Goal: Transaction & Acquisition: Purchase product/service

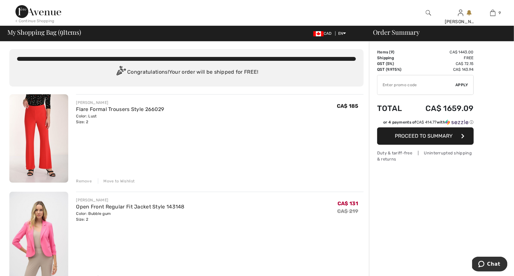
click at [43, 127] on img at bounding box center [38, 138] width 59 height 89
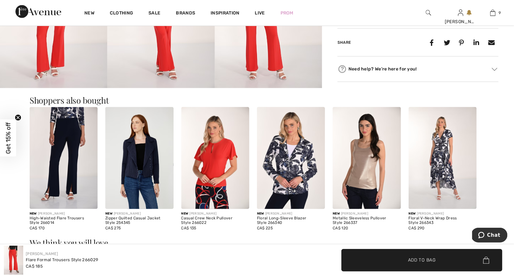
scroll to position [367, 0]
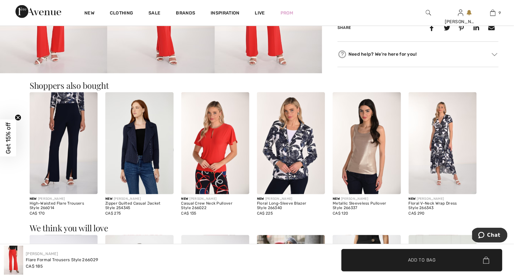
click at [218, 156] on img at bounding box center [215, 143] width 68 height 102
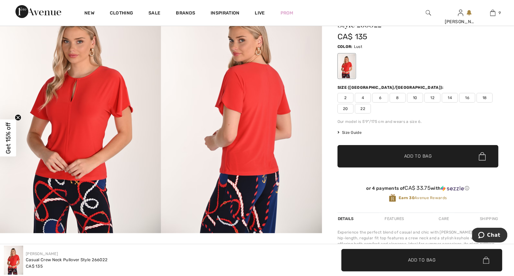
scroll to position [20, 0]
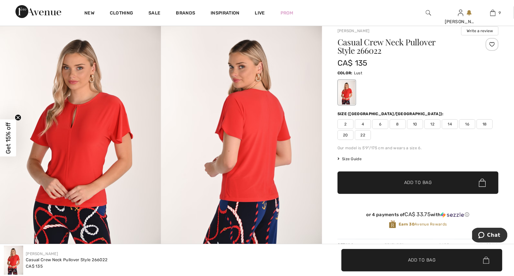
click at [346, 123] on span "2" at bounding box center [346, 125] width 16 height 10
click at [383, 181] on span "✔ Added to Bag Add to Bag" at bounding box center [418, 183] width 161 height 23
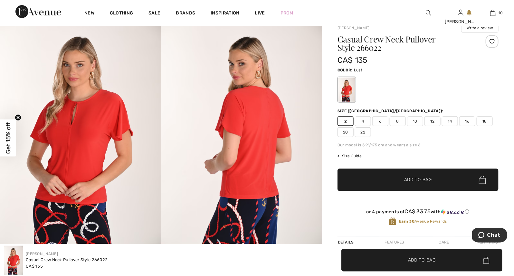
scroll to position [24, 0]
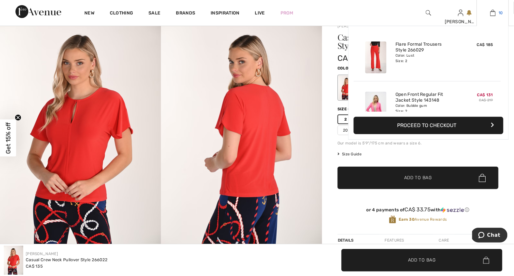
click at [493, 14] on img at bounding box center [492, 13] width 5 height 8
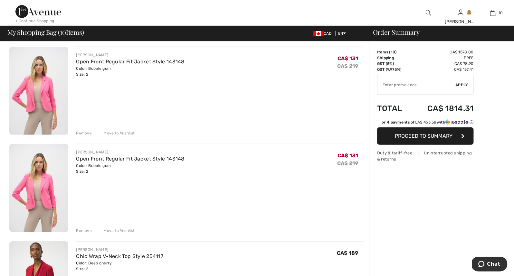
scroll to position [176, 0]
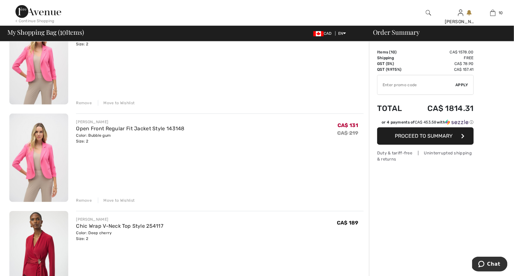
click at [85, 200] on div "Remove" at bounding box center [84, 201] width 16 height 6
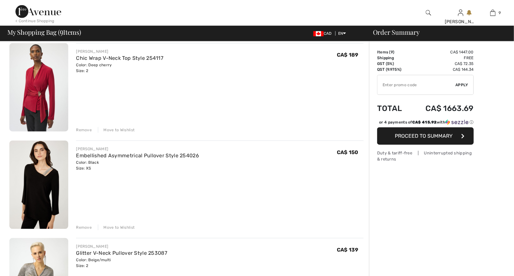
scroll to position [0, 0]
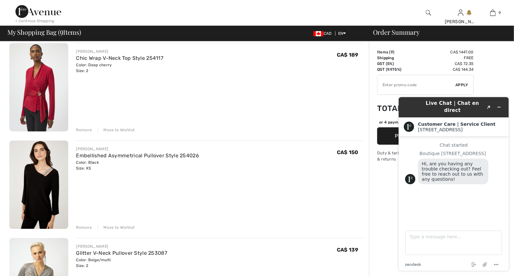
click at [33, 82] on img at bounding box center [38, 87] width 59 height 89
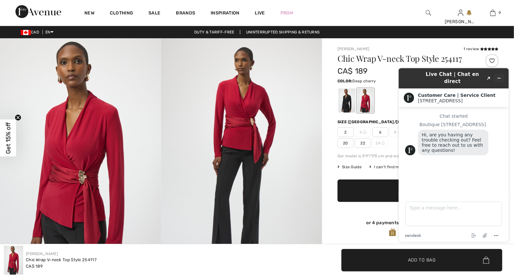
click at [500, 77] on icon "Minimize widget" at bounding box center [499, 78] width 5 height 5
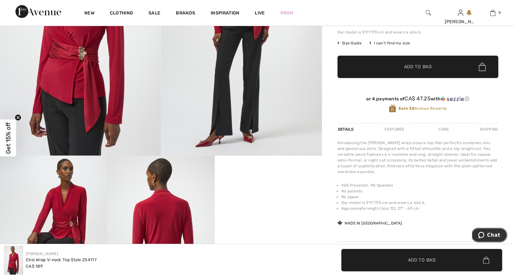
scroll to position [92, 0]
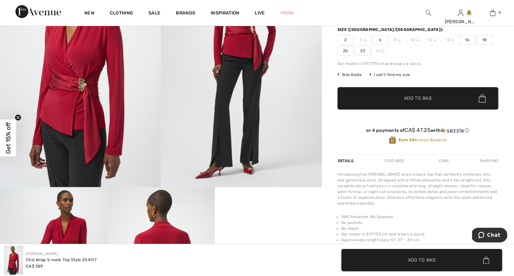
click at [105, 102] on img at bounding box center [80, 67] width 161 height 242
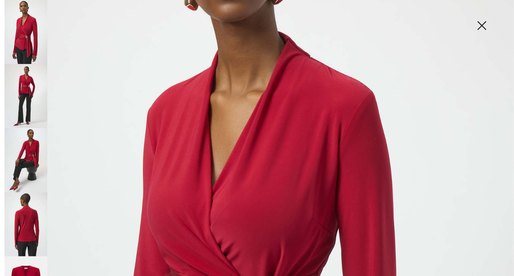
scroll to position [211, 0]
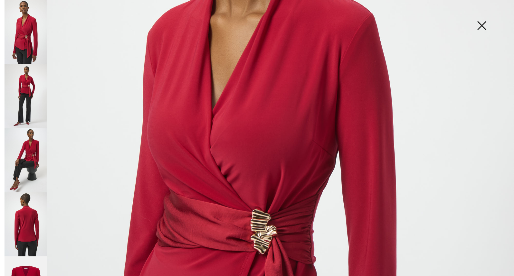
click at [32, 89] on img at bounding box center [26, 96] width 43 height 64
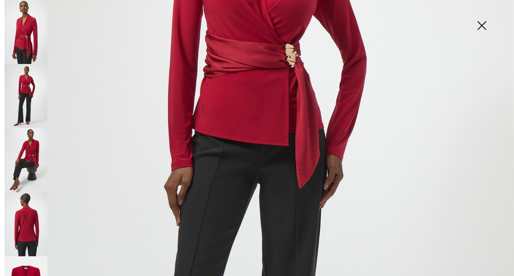
click at [22, 149] on img at bounding box center [26, 160] width 43 height 64
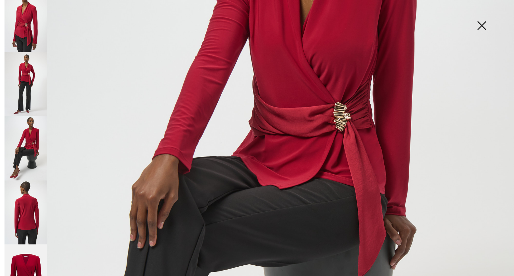
scroll to position [12, 0]
click at [29, 201] on img at bounding box center [26, 212] width 43 height 64
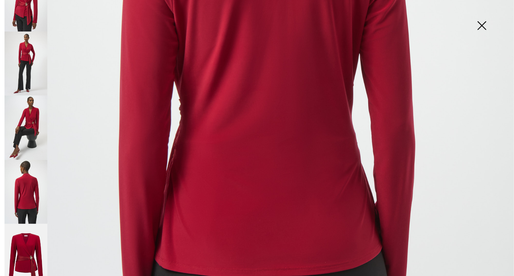
scroll to position [330, 0]
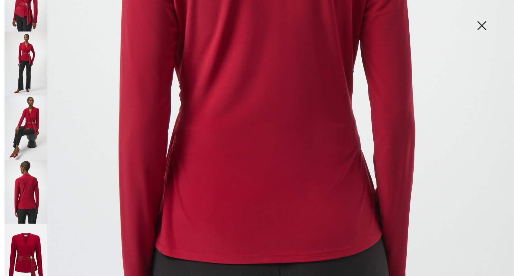
click at [18, 235] on img at bounding box center [26, 256] width 43 height 64
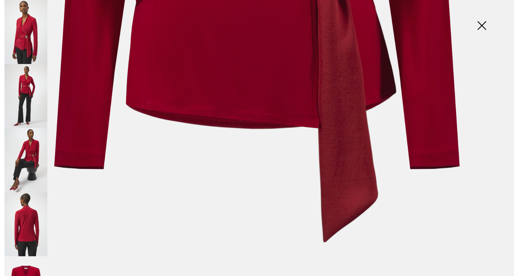
scroll to position [438, 0]
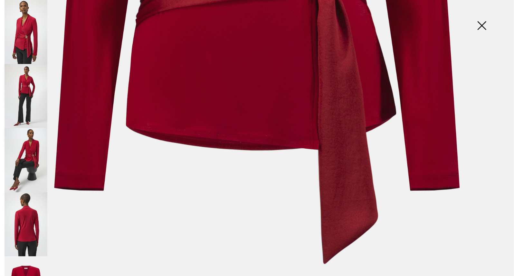
click at [484, 24] on img at bounding box center [482, 26] width 32 height 33
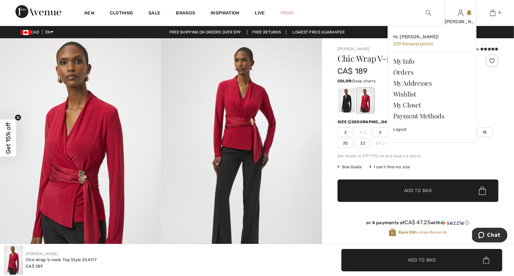
scroll to position [0, 0]
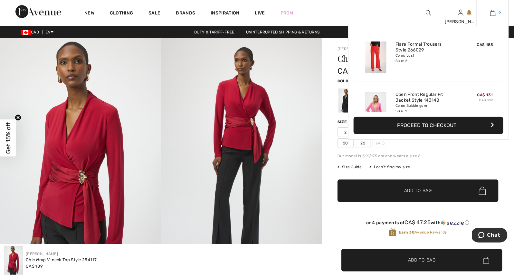
click at [494, 14] on img at bounding box center [492, 13] width 5 height 8
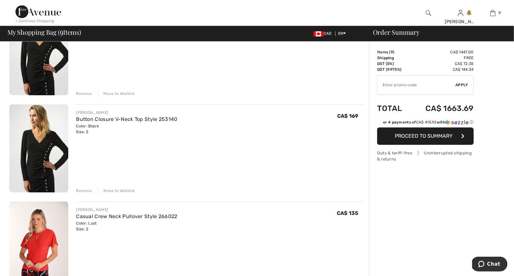
scroll to position [671, 0]
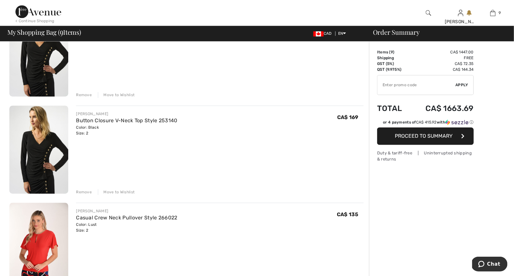
click at [85, 190] on div "Remove" at bounding box center [84, 192] width 16 height 6
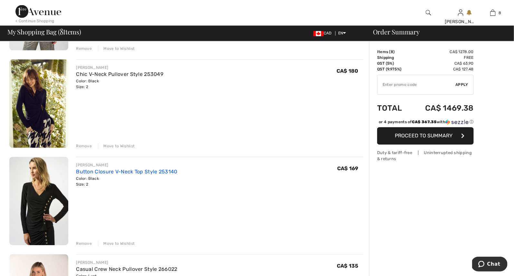
scroll to position [525, 0]
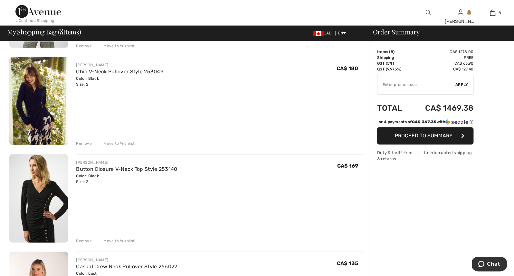
click at [80, 240] on div "Remove" at bounding box center [84, 242] width 16 height 6
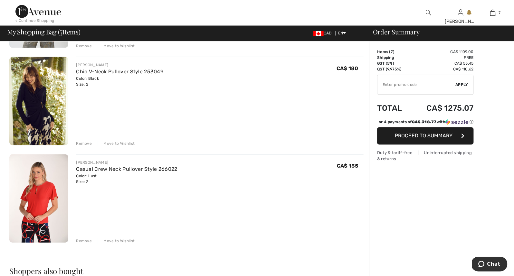
click at [82, 142] on div "Remove" at bounding box center [84, 144] width 16 height 6
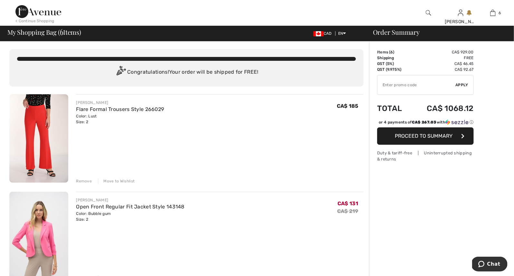
scroll to position [0, 0]
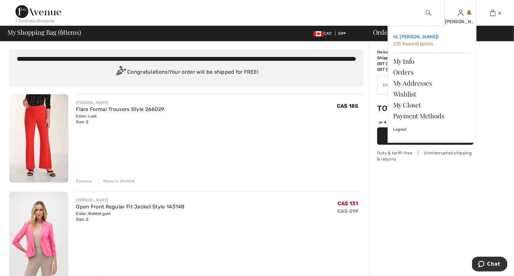
click at [407, 43] on span "370 Reward points" at bounding box center [413, 43] width 40 height 5
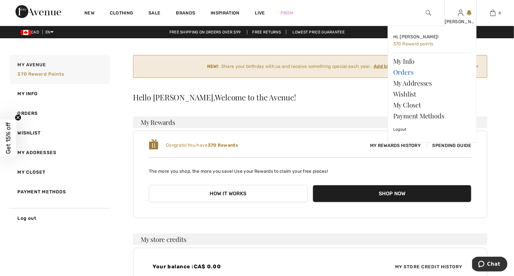
click at [411, 73] on link "Orders" at bounding box center [432, 72] width 78 height 11
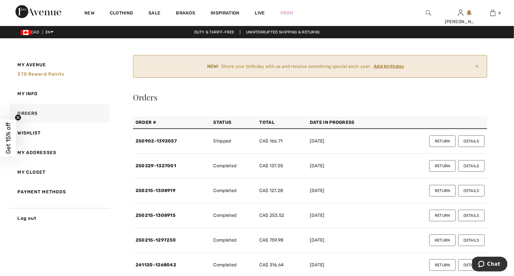
click at [395, 65] on ins "Add birthday" at bounding box center [389, 66] width 31 height 5
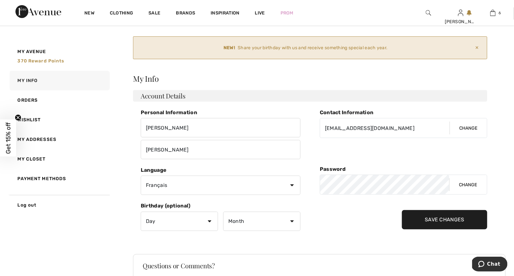
scroll to position [34, 0]
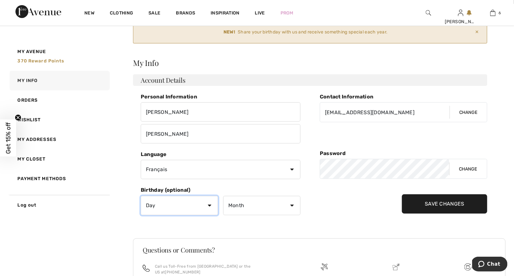
select select "12"
click at [446, 205] on input "Save Changes" at bounding box center [444, 204] width 85 height 19
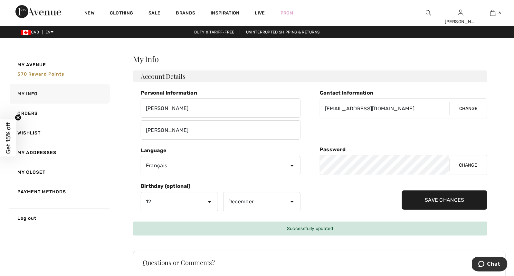
scroll to position [0, 0]
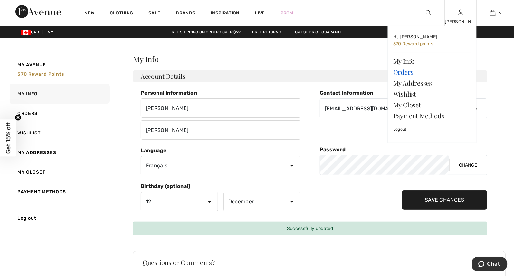
click at [409, 72] on link "Orders" at bounding box center [432, 72] width 78 height 11
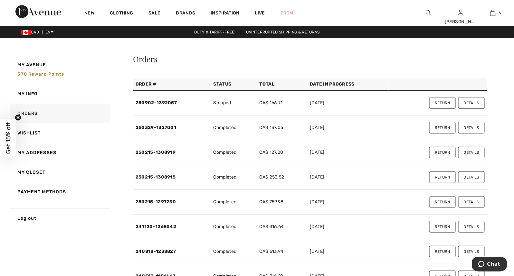
click at [475, 102] on button "Details" at bounding box center [471, 103] width 26 height 12
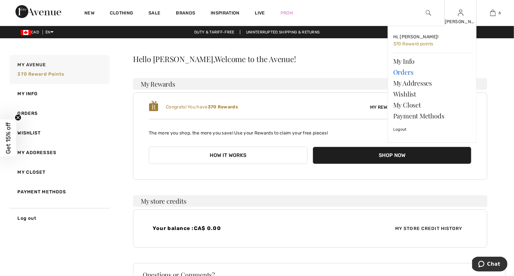
click at [411, 73] on link "Orders" at bounding box center [432, 72] width 78 height 11
click at [408, 73] on link "Orders" at bounding box center [432, 72] width 78 height 11
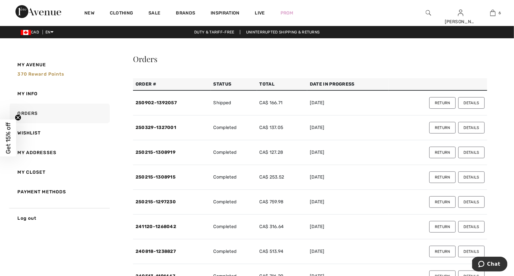
click at [478, 127] on button "Details" at bounding box center [471, 128] width 26 height 12
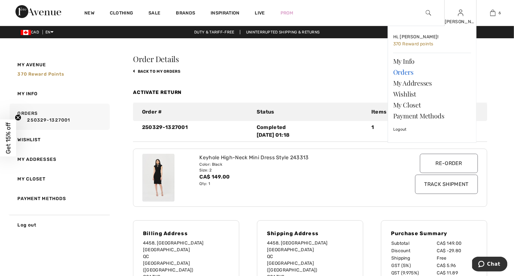
click at [403, 72] on link "Orders" at bounding box center [432, 72] width 78 height 11
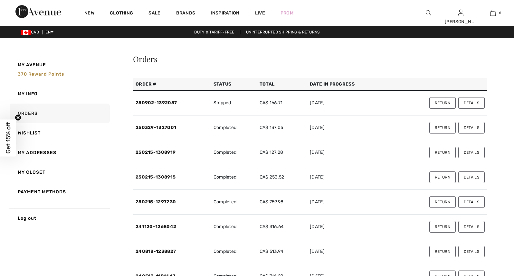
checkbox input "true"
click at [476, 101] on button "Details" at bounding box center [471, 103] width 26 height 12
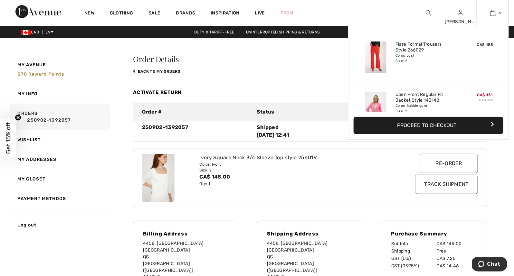
click at [490, 14] on img at bounding box center [492, 13] width 5 height 8
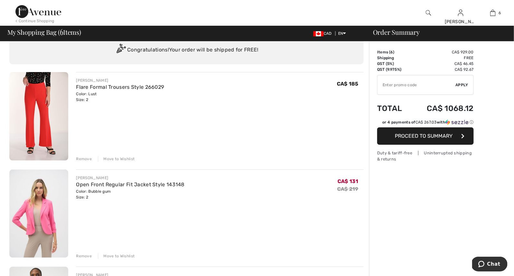
scroll to position [27, 0]
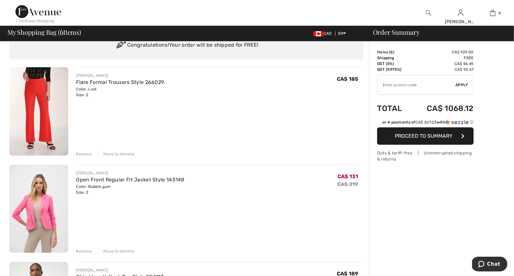
click at [39, 127] on img at bounding box center [38, 111] width 59 height 89
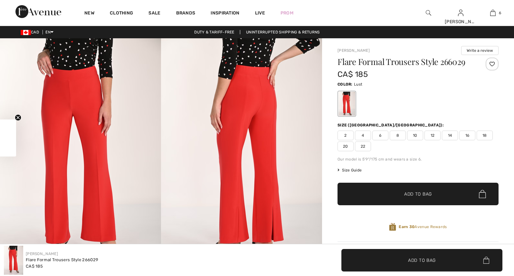
checkbox input "true"
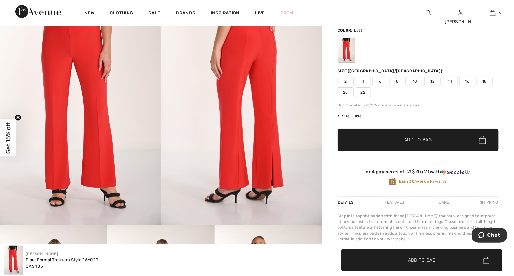
scroll to position [67, 0]
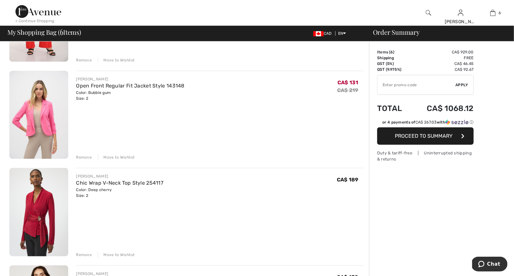
click at [36, 128] on img at bounding box center [38, 115] width 59 height 89
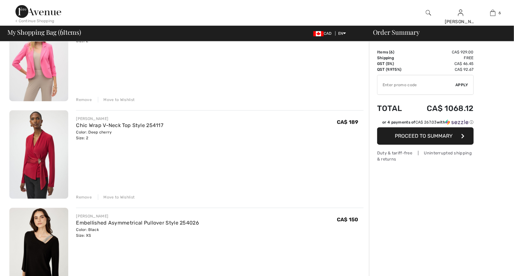
scroll to position [182, 0]
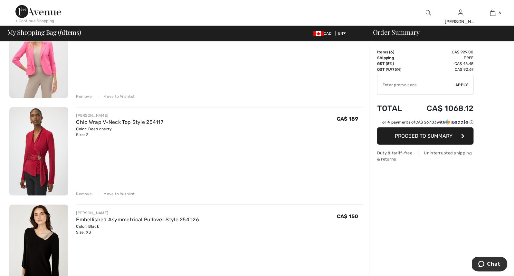
click at [29, 157] on img at bounding box center [38, 151] width 59 height 89
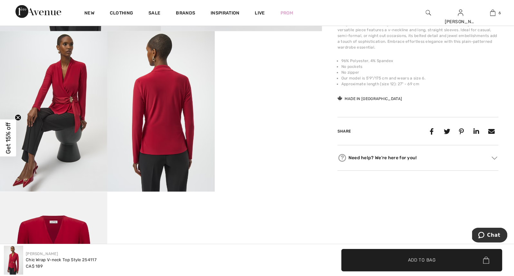
scroll to position [250, 0]
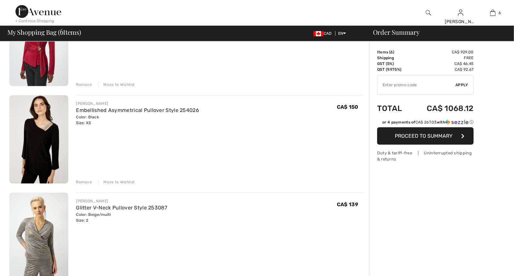
click at [46, 149] on img at bounding box center [38, 139] width 59 height 89
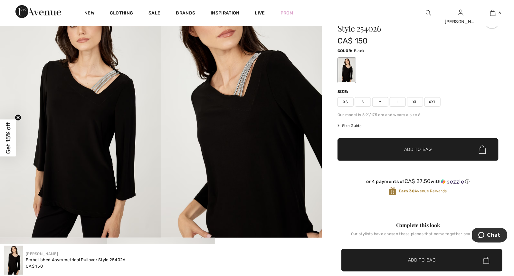
scroll to position [43, 0]
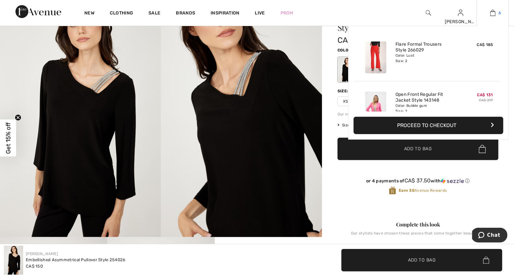
click at [493, 16] on img at bounding box center [492, 13] width 5 height 8
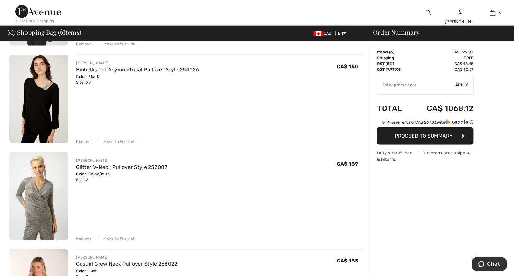
scroll to position [332, 0]
click at [39, 212] on img at bounding box center [38, 196] width 59 height 89
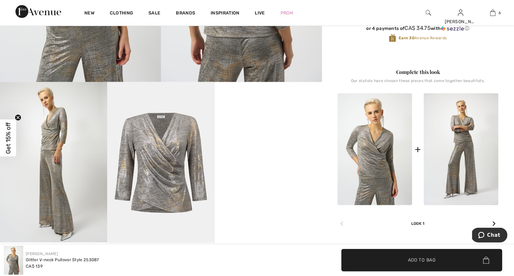
scroll to position [229, 0]
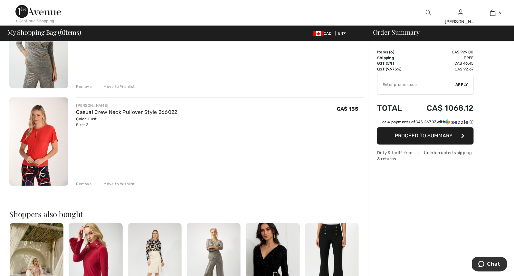
scroll to position [483, 0]
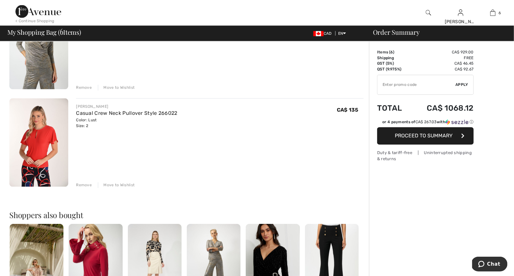
click at [486, 264] on span "Chat" at bounding box center [482, 264] width 9 height 6
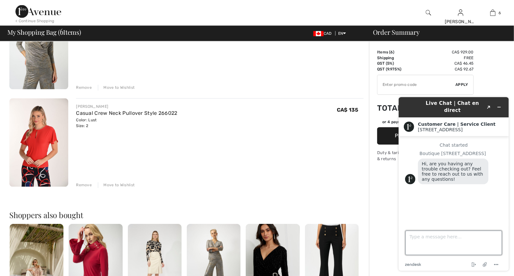
click at [431, 246] on textarea "Type a message here..." at bounding box center [453, 243] width 97 height 24
type textarea "Hello"
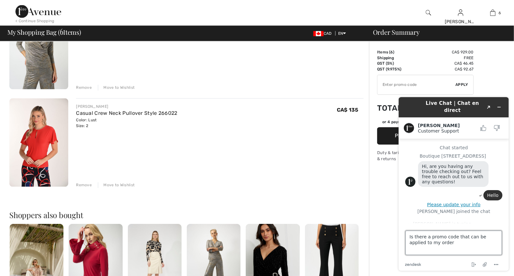
type textarea "Is there a promo code that can be applied to my order ?"
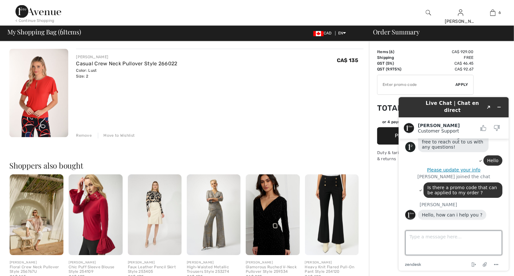
scroll to position [534, 0]
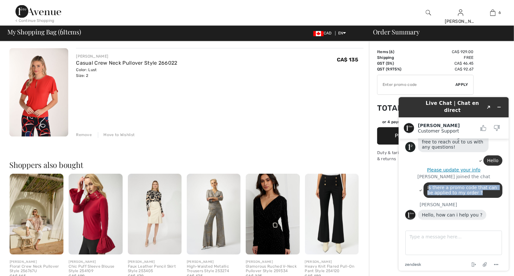
drag, startPoint x: 426, startPoint y: 188, endPoint x: 482, endPoint y: 195, distance: 56.8
click at [482, 195] on div "Is there a promo code that can be applied to my order ?" at bounding box center [462, 189] width 79 height 15
copy span "s there a promo code that can be applied to my order ?"
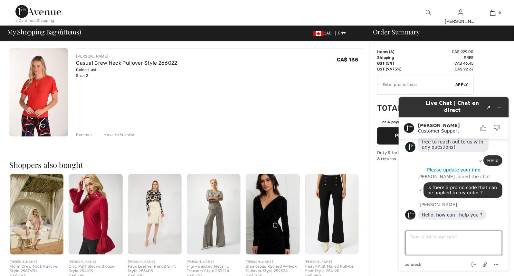
click at [436, 245] on textarea "Type a message here..." at bounding box center [453, 243] width 97 height 24
paste textarea "s there a promo code that can be applied to my order ?"
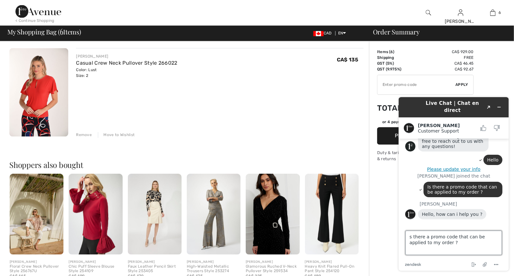
type textarea "Is there a promo code that can be applied to my order ?"
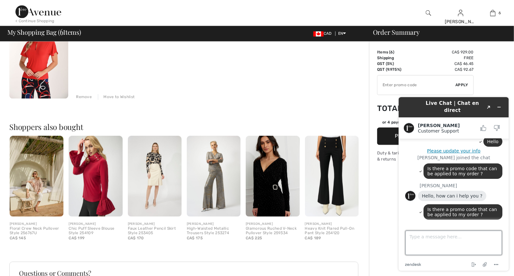
scroll to position [91, 0]
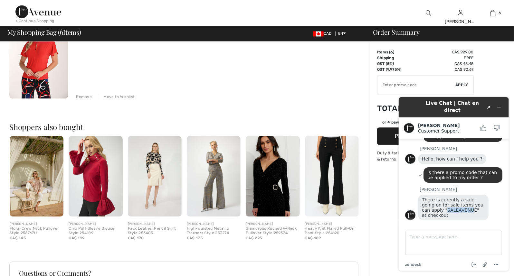
drag, startPoint x: 438, startPoint y: 210, endPoint x: 464, endPoint y: 210, distance: 26.4
click at [464, 210] on span "There is curently a sale going on for sale items you can apply "SALEAVENUE" at …" at bounding box center [453, 207] width 63 height 21
copy span "SALEAVENUE"
click at [416, 88] on input "TEXT" at bounding box center [417, 84] width 78 height 19
paste input "SALEAVENUE"
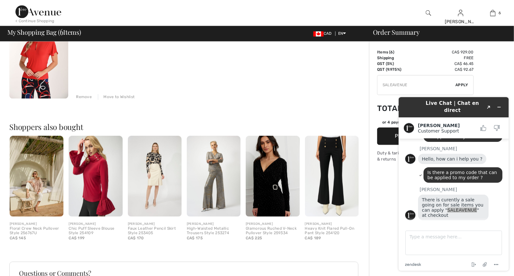
type input "SALEAVENUE"
click at [468, 83] on span "Apply" at bounding box center [462, 85] width 13 height 6
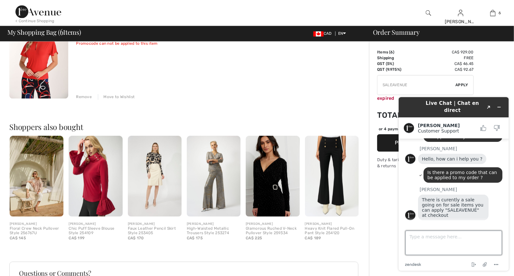
click at [420, 249] on textarea "Type a message here..." at bounding box center [453, 243] width 97 height 24
type textarea "It is indicated to be expired"
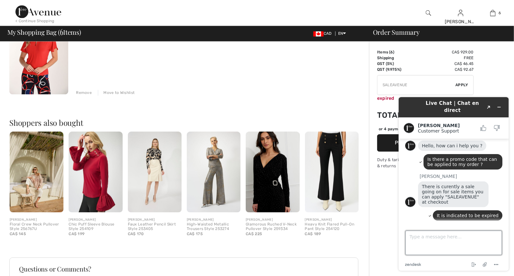
scroll to position [576, 0]
type textarea "Do you have any other promo code ?"
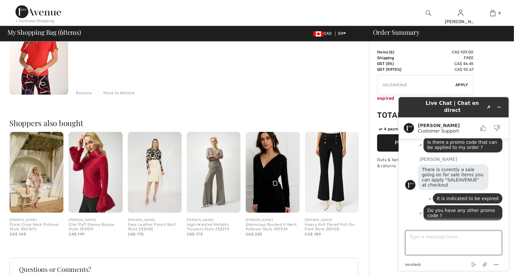
scroll to position [121, 0]
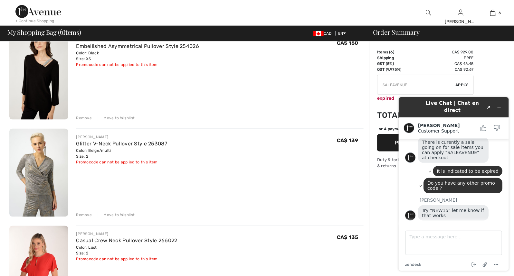
scroll to position [148, 0]
click at [390, 85] on input "TEXT" at bounding box center [417, 84] width 78 height 19
type input "S"
type input "NEW15"
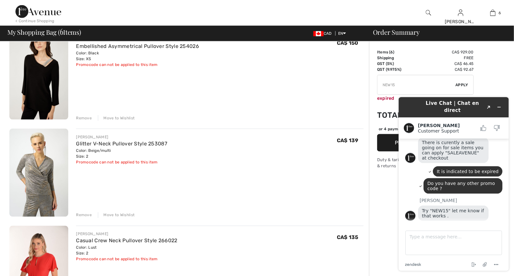
click at [461, 86] on span "Apply" at bounding box center [462, 85] width 13 height 6
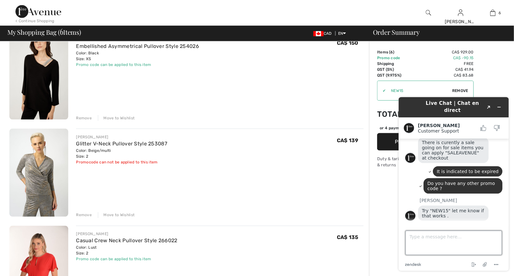
click at [420, 244] on textarea "Type a message here..." at bounding box center [453, 243] width 97 height 24
type textarea "It works ! Thank you."
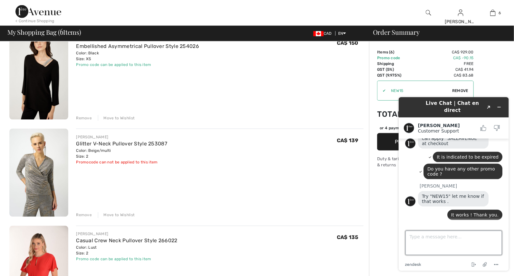
scroll to position [162, 0]
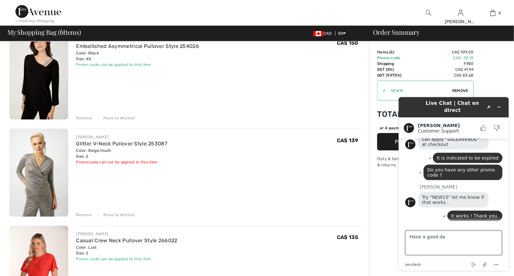
type textarea "Have a good day"
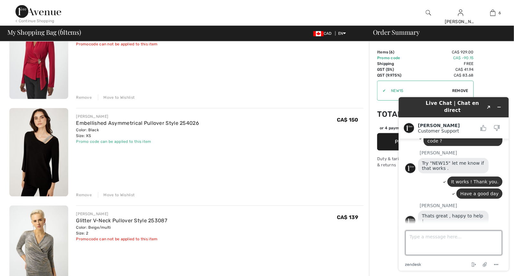
scroll to position [276, 0]
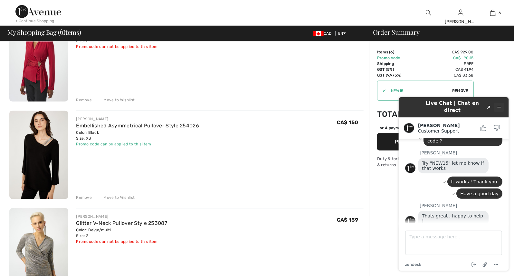
click at [497, 105] on icon "Minimize widget" at bounding box center [499, 107] width 5 height 5
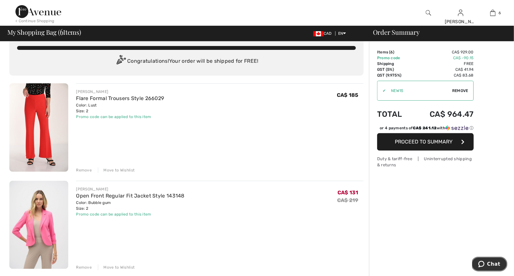
scroll to position [12, 0]
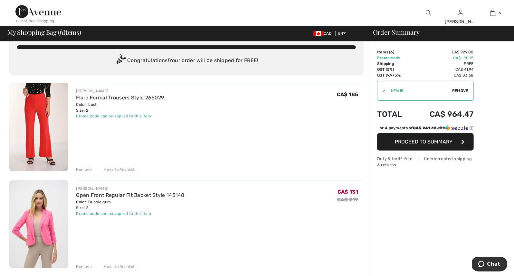
click at [401, 139] on span "Proceed to Summary" at bounding box center [424, 142] width 58 height 6
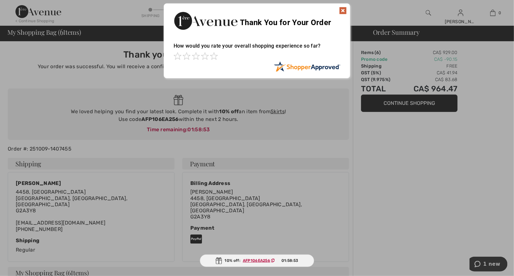
click at [342, 10] on img at bounding box center [343, 11] width 8 height 8
